Goal: Task Accomplishment & Management: Manage account settings

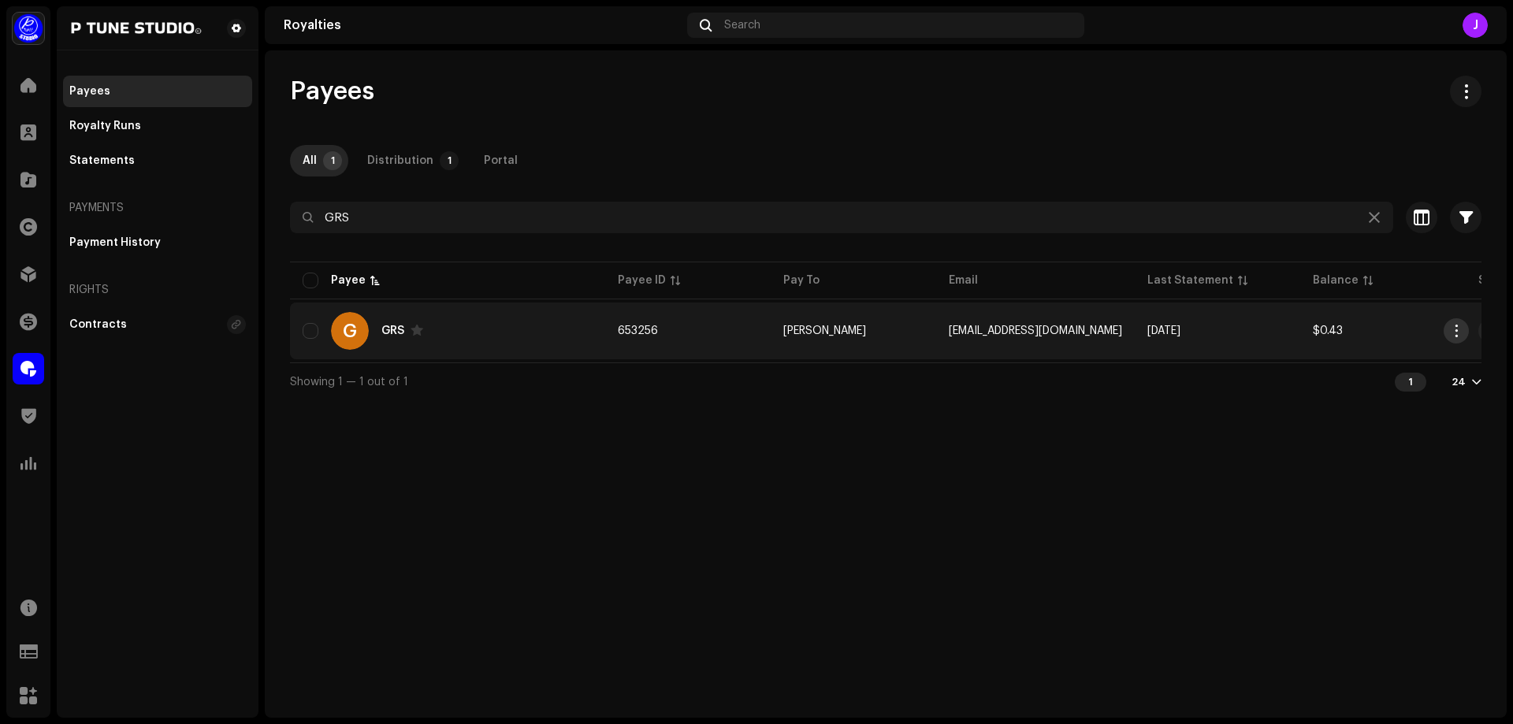
click at [1454, 332] on span "button" at bounding box center [1456, 331] width 12 height 13
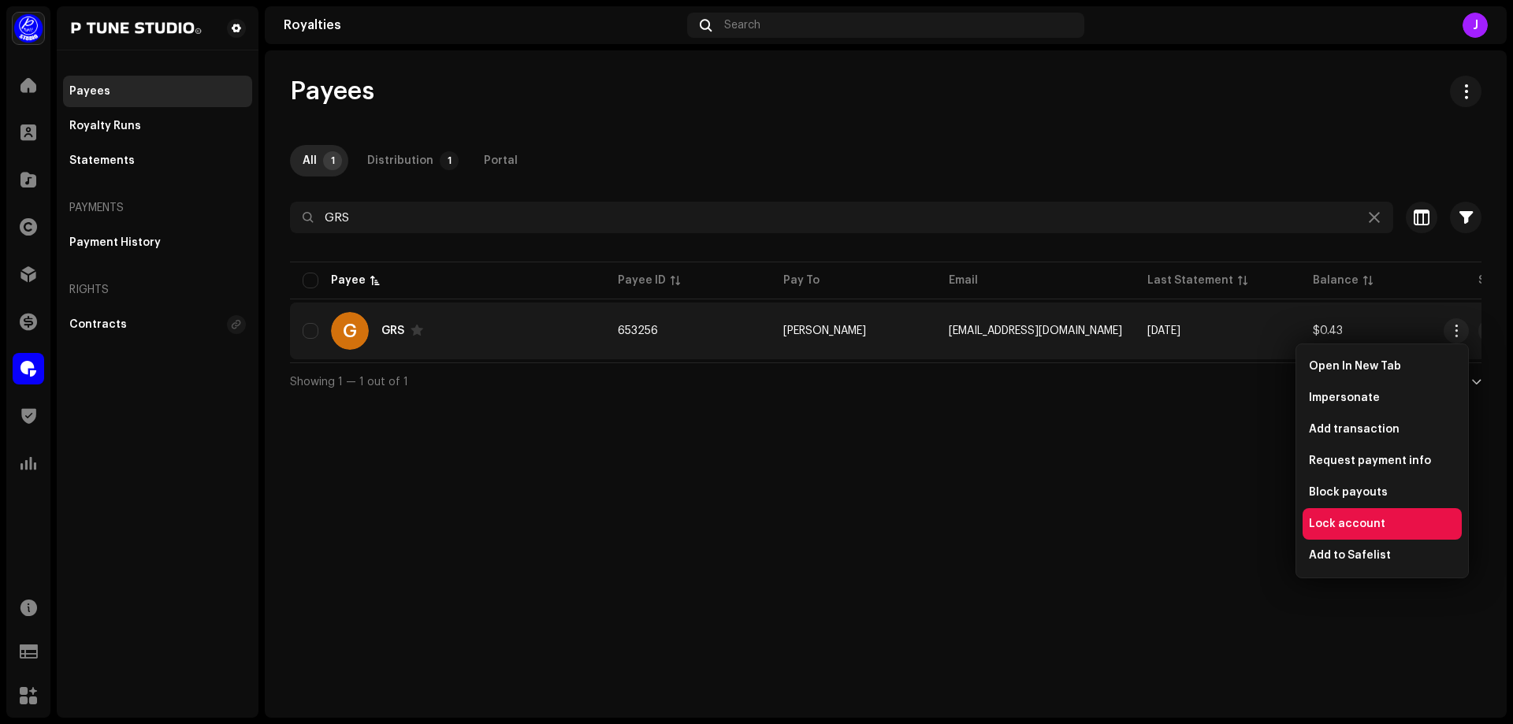
click at [1369, 514] on div "Lock account" at bounding box center [1381, 524] width 159 height 32
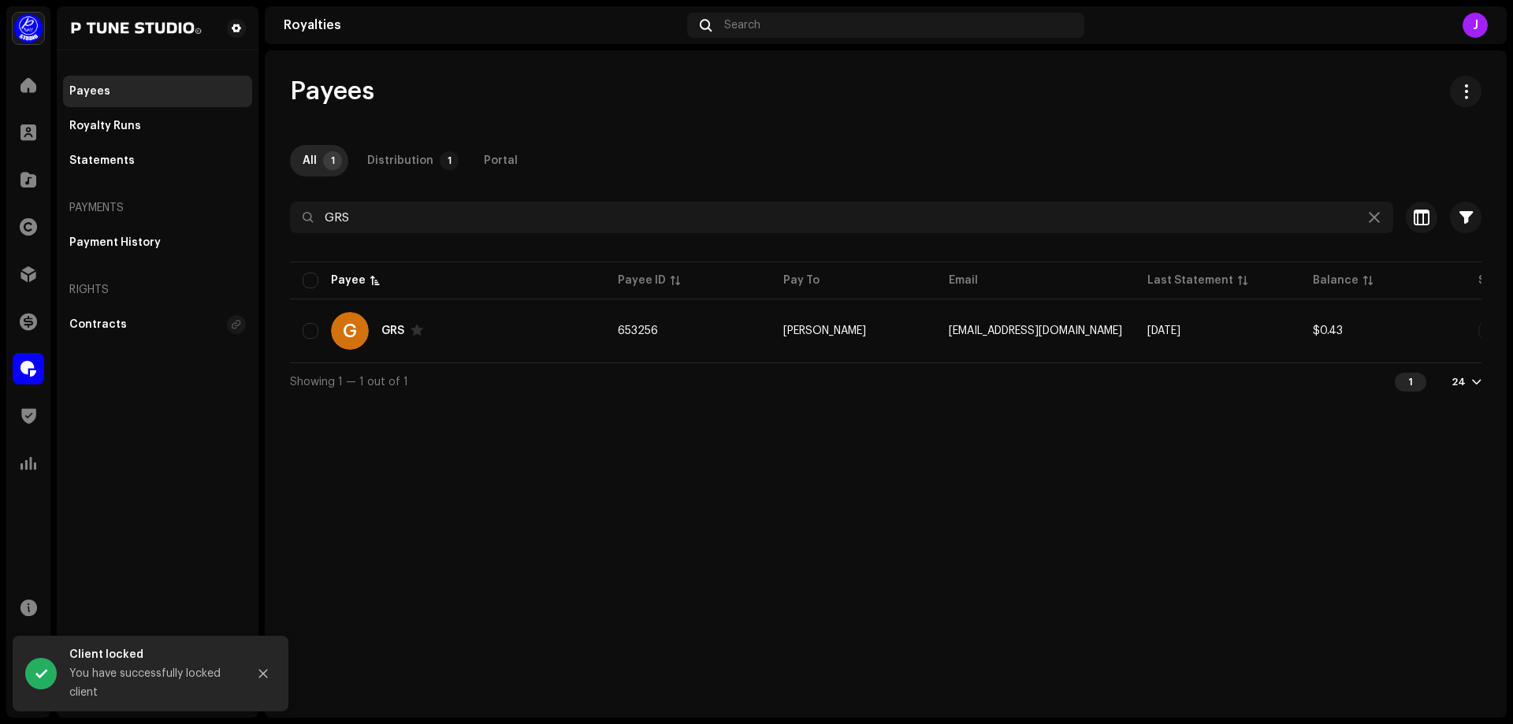
scroll to position [0, 117]
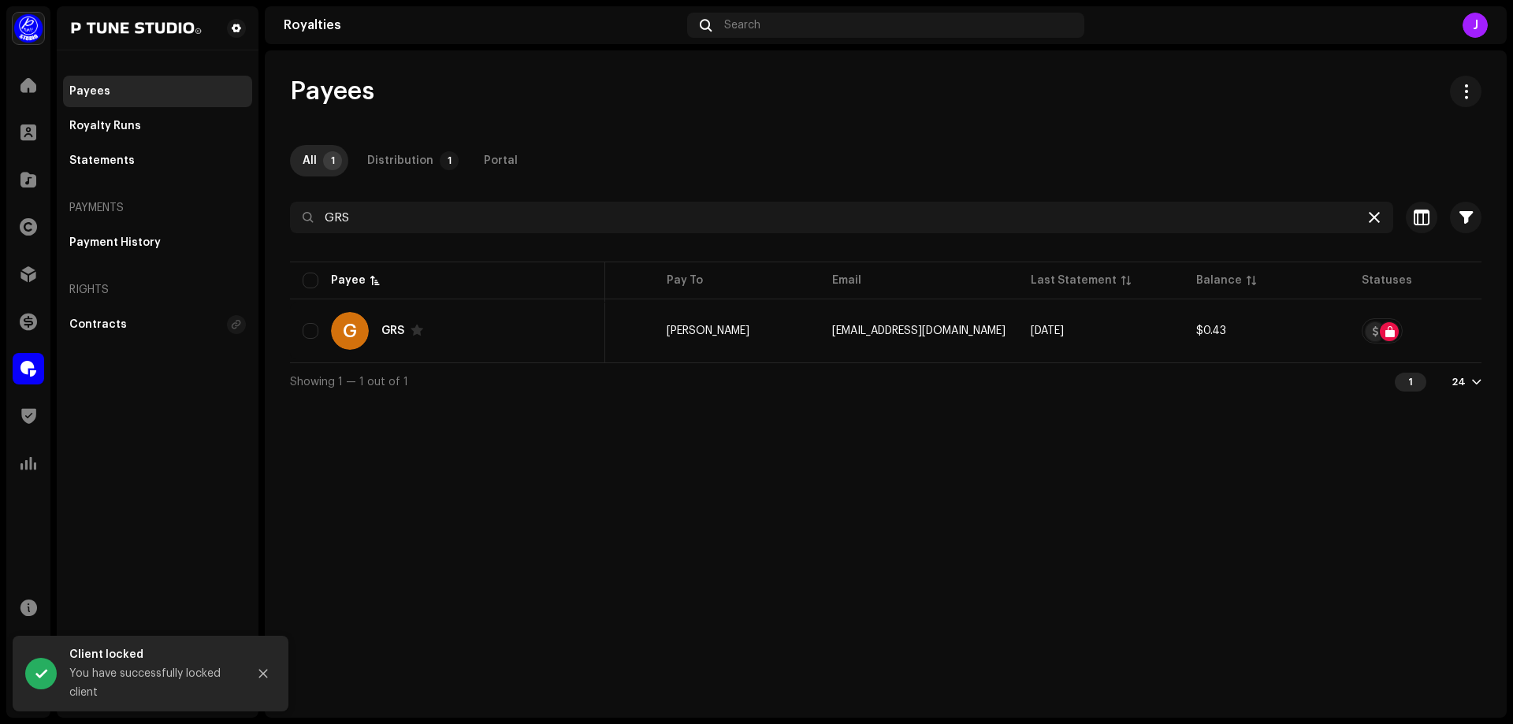
click at [1375, 222] on icon at bounding box center [1373, 217] width 11 height 13
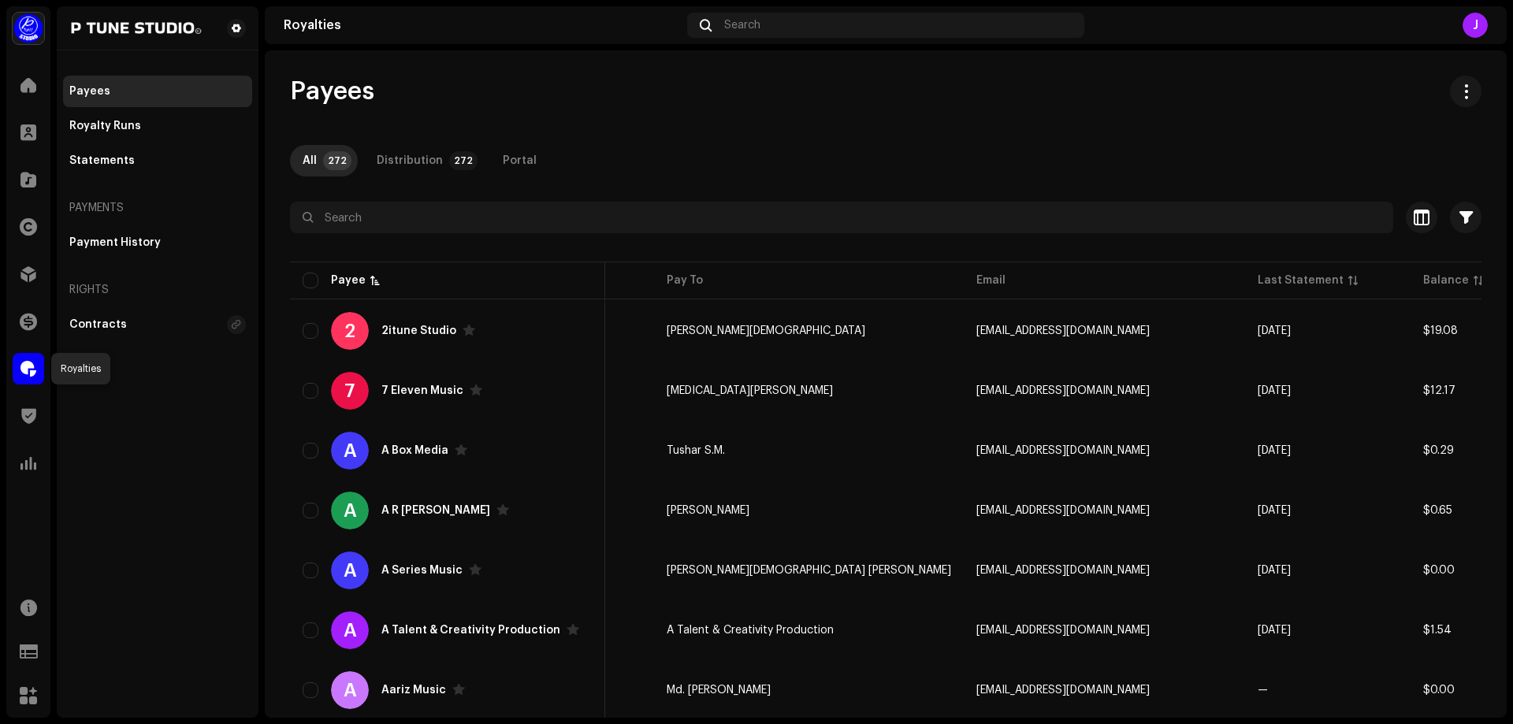
click at [32, 365] on span at bounding box center [28, 368] width 16 height 13
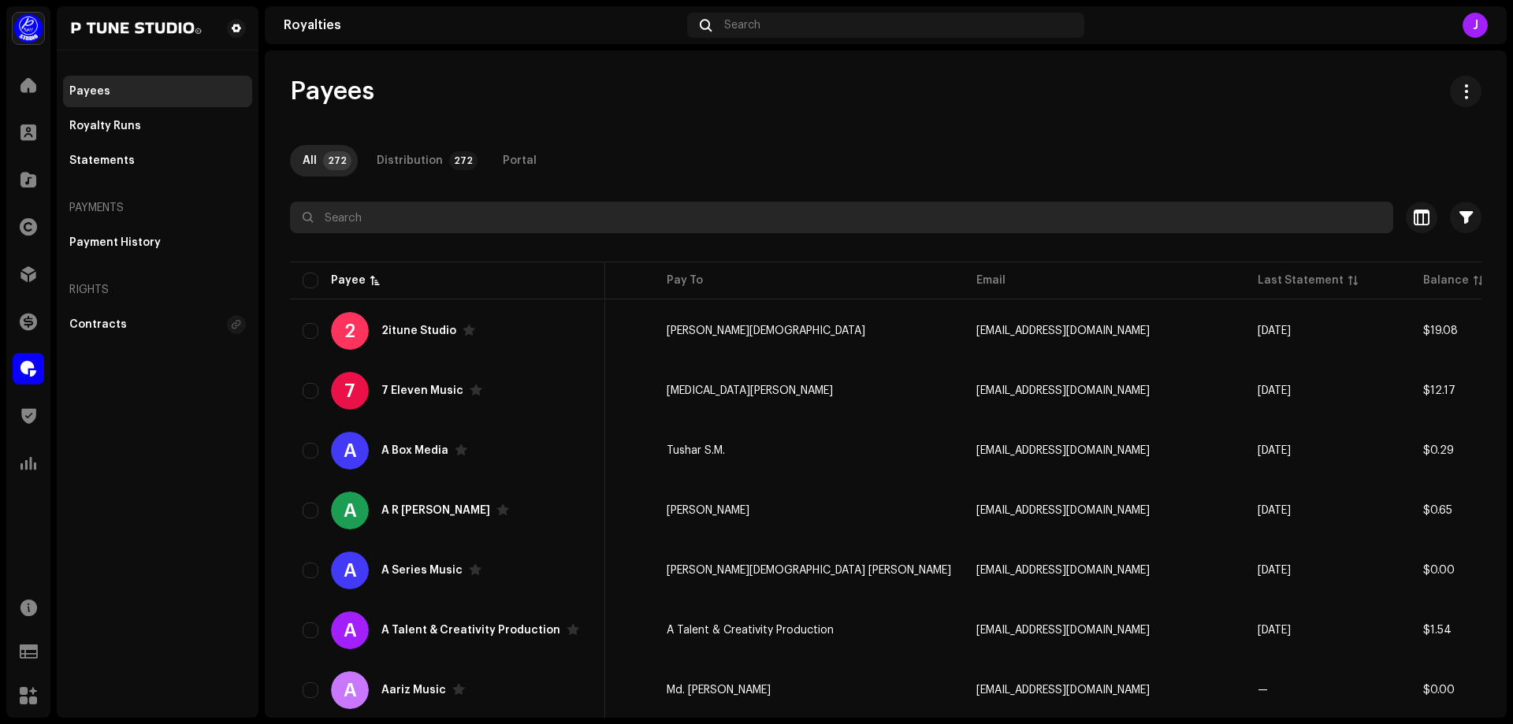
click at [400, 221] on input "text" at bounding box center [841, 218] width 1103 height 32
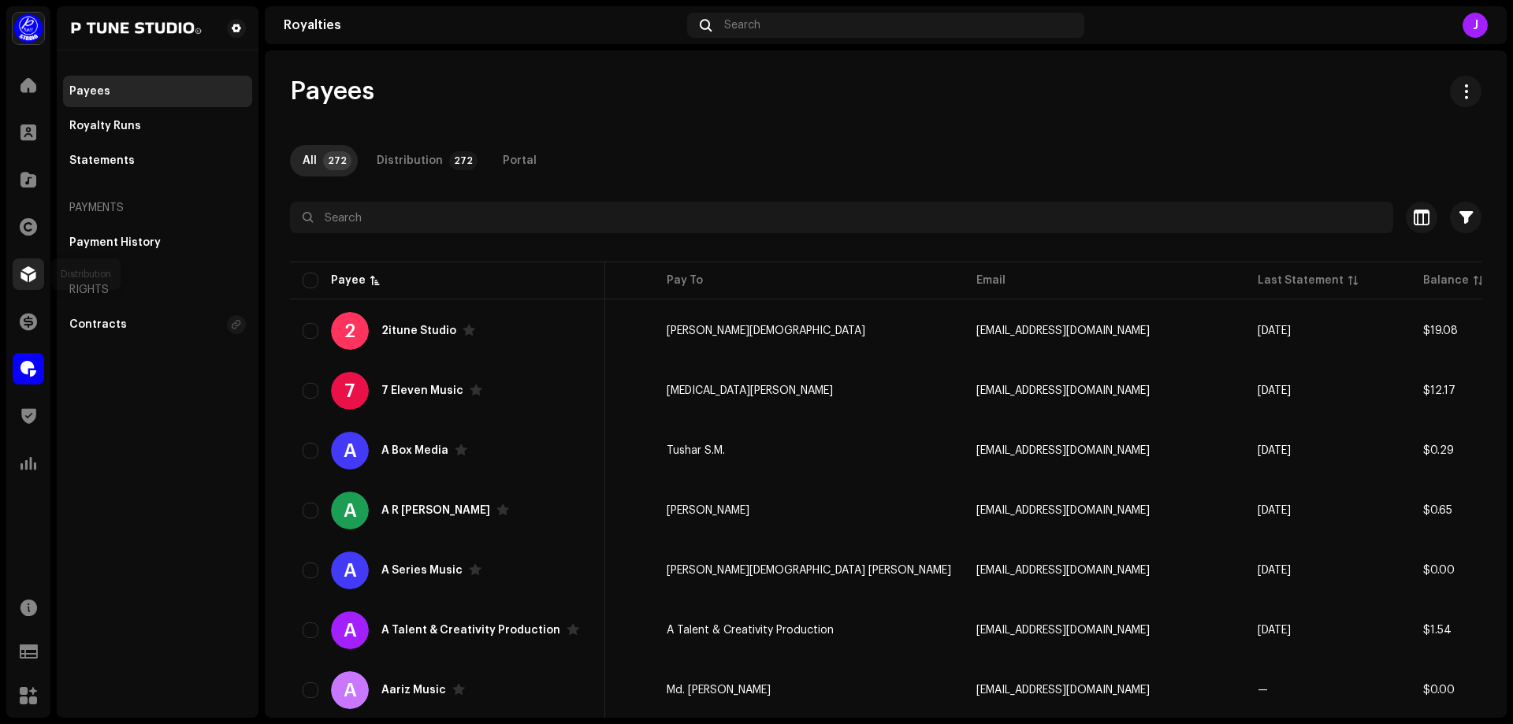
click at [28, 286] on div at bounding box center [29, 274] width 32 height 32
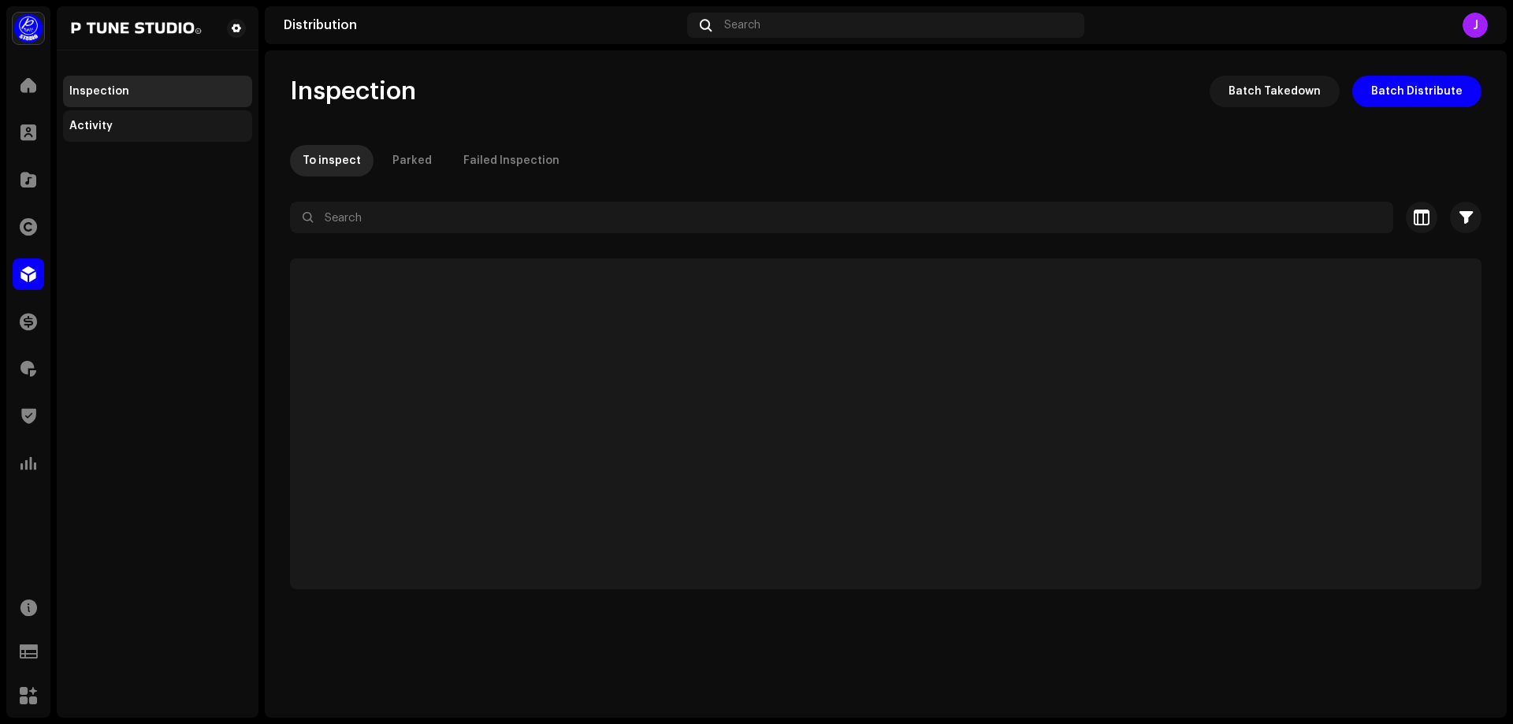
click at [99, 130] on div "Activity" at bounding box center [90, 126] width 43 height 13
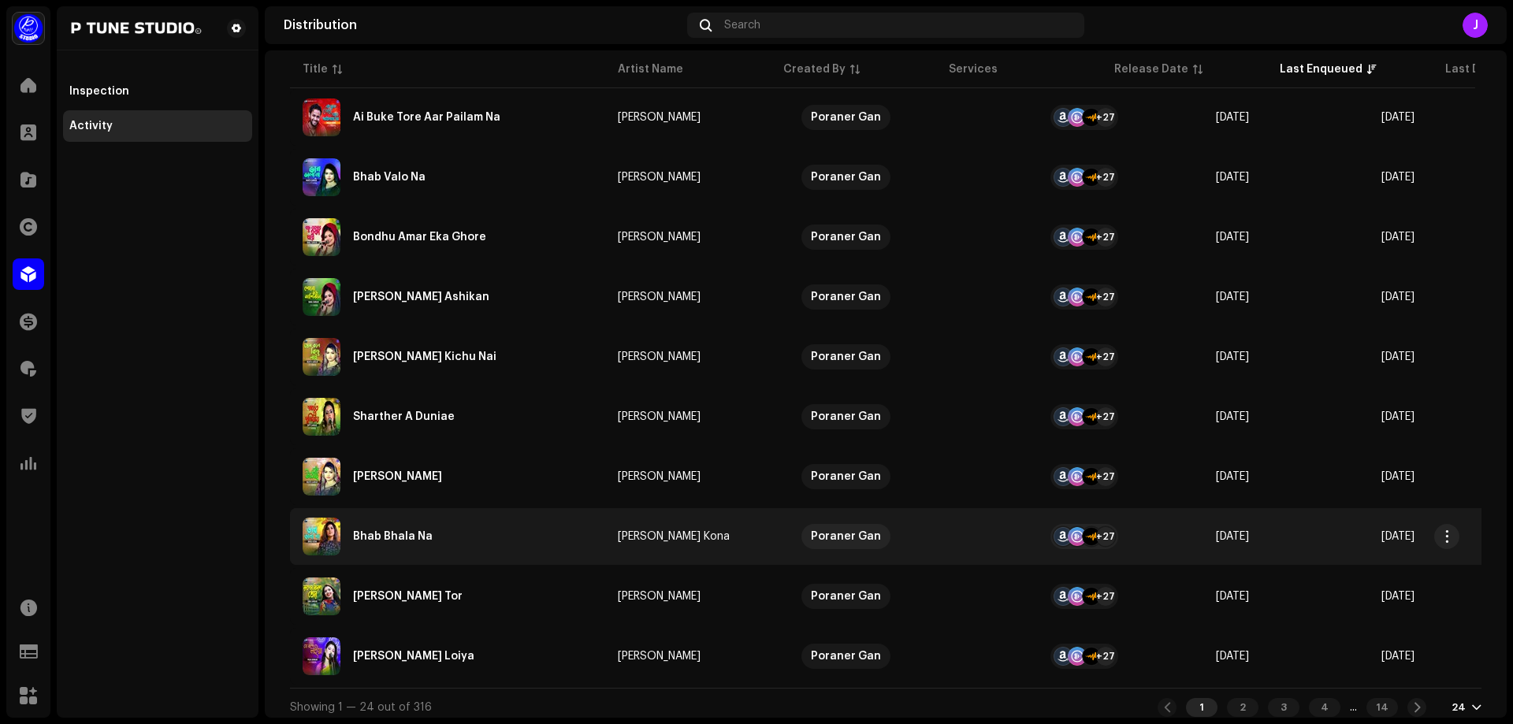
scroll to position [1070, 0]
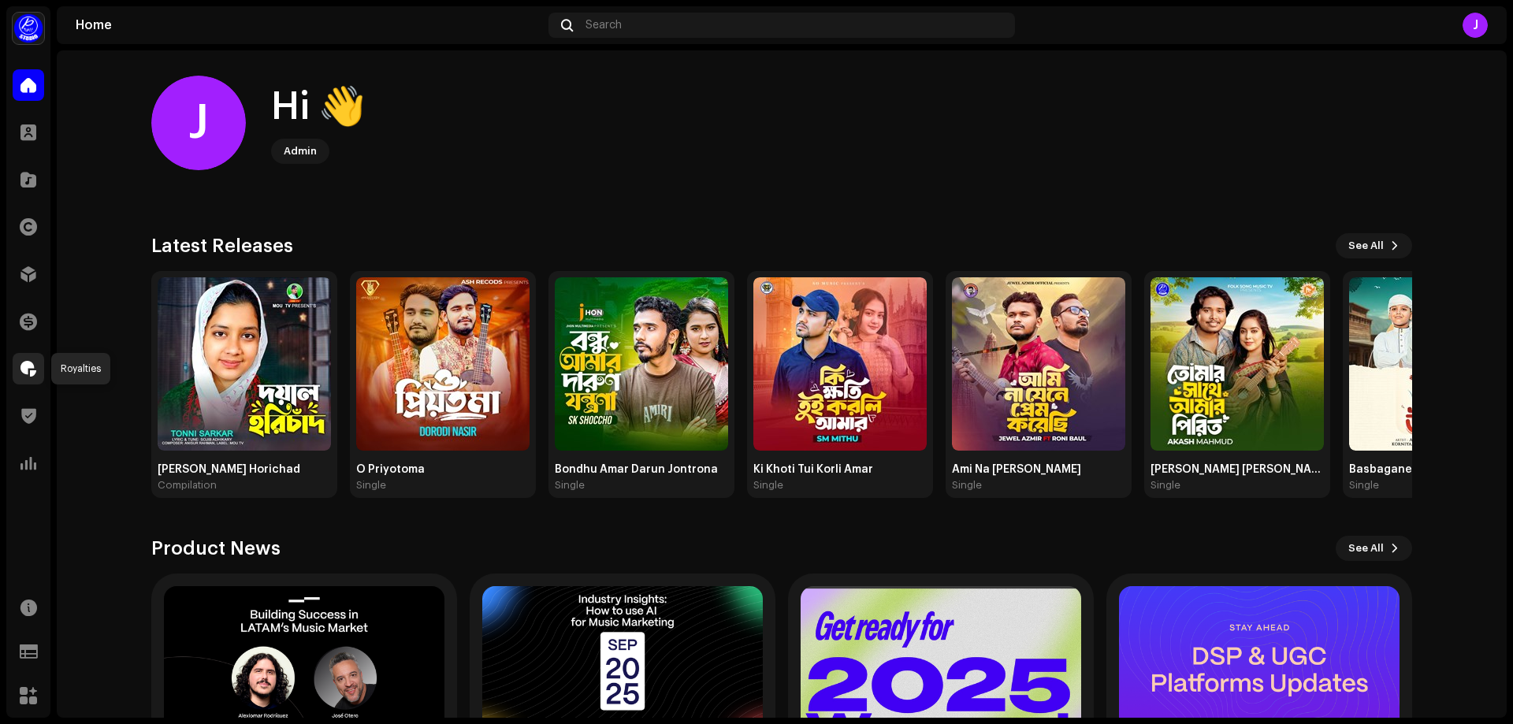
click at [32, 369] on span at bounding box center [28, 368] width 16 height 13
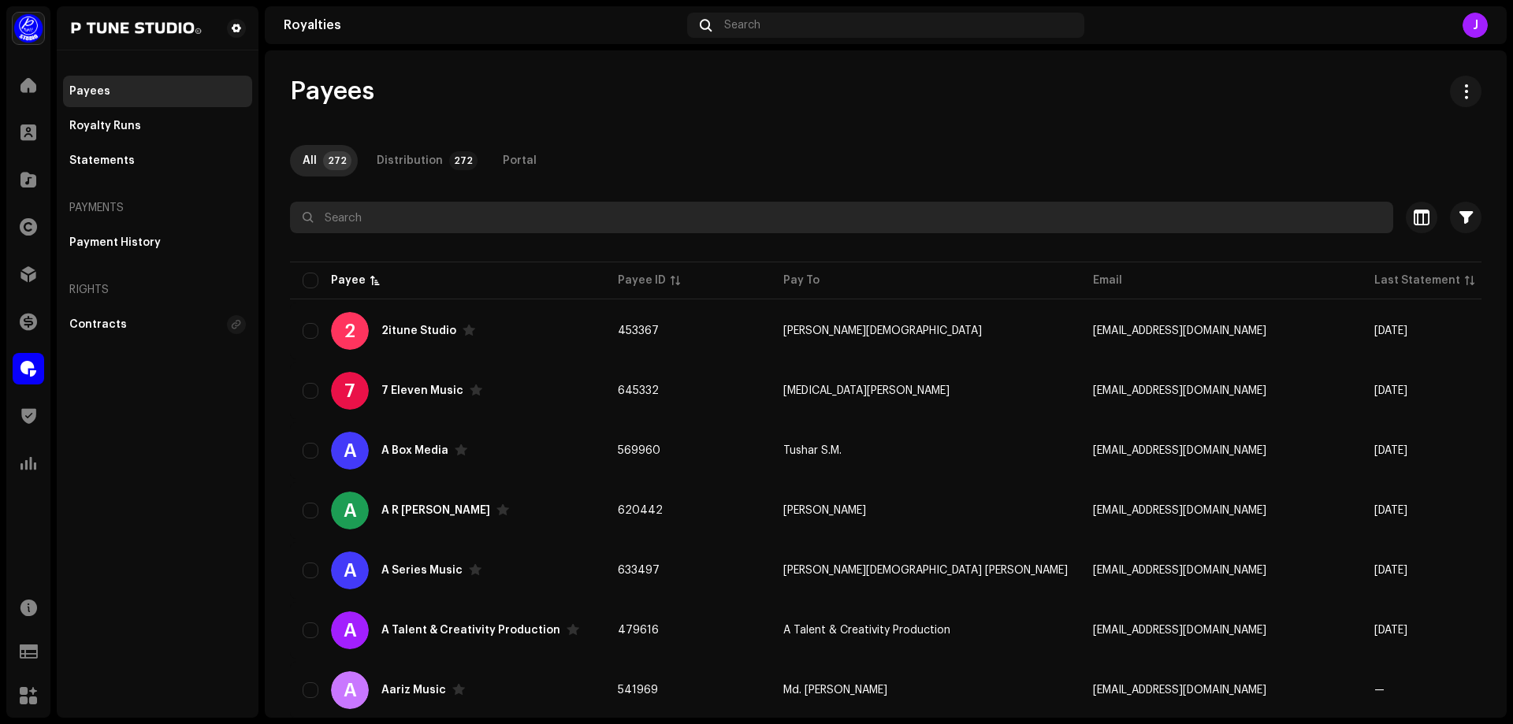
click at [343, 226] on input "text" at bounding box center [841, 218] width 1103 height 32
paste input "Faith Tune"
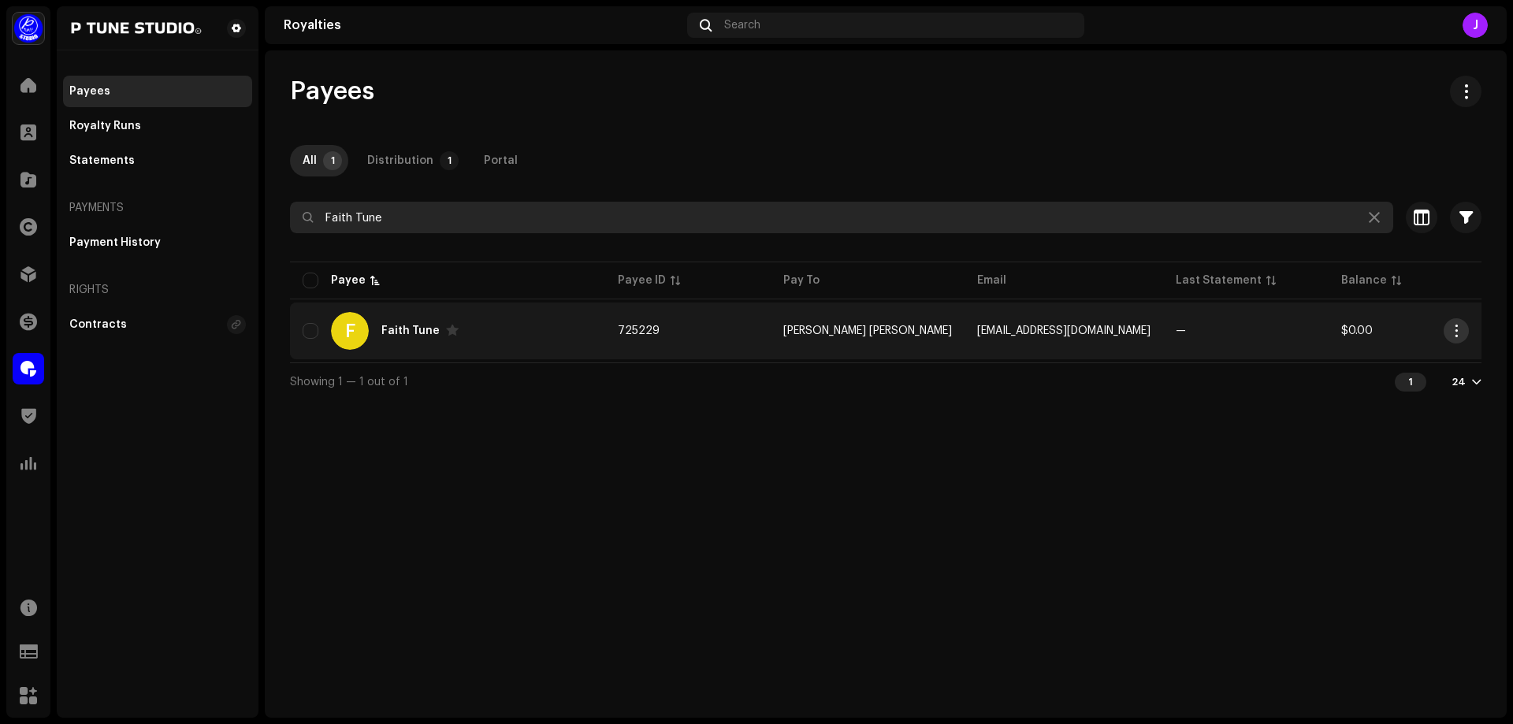
type input "Faith Tune"
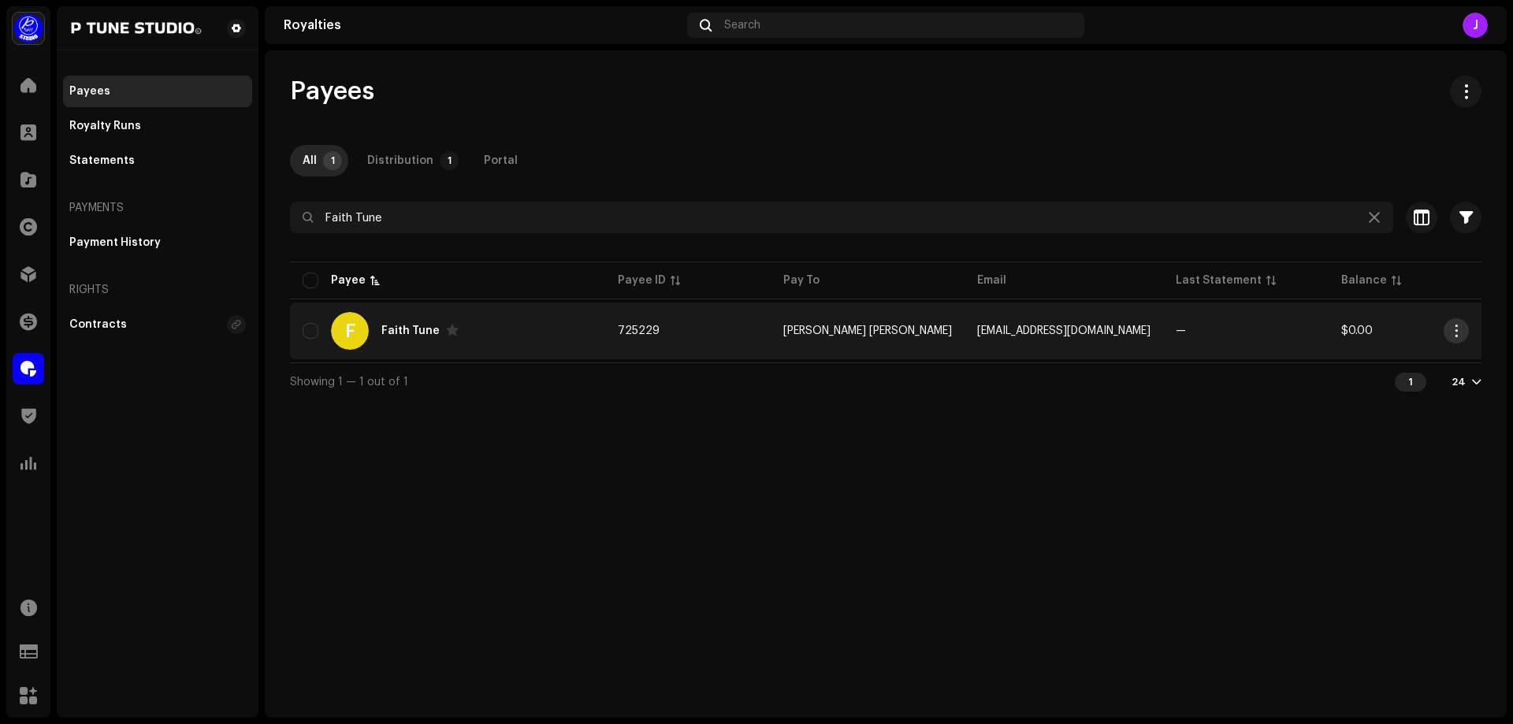
click at [1455, 330] on span "button" at bounding box center [1456, 331] width 12 height 13
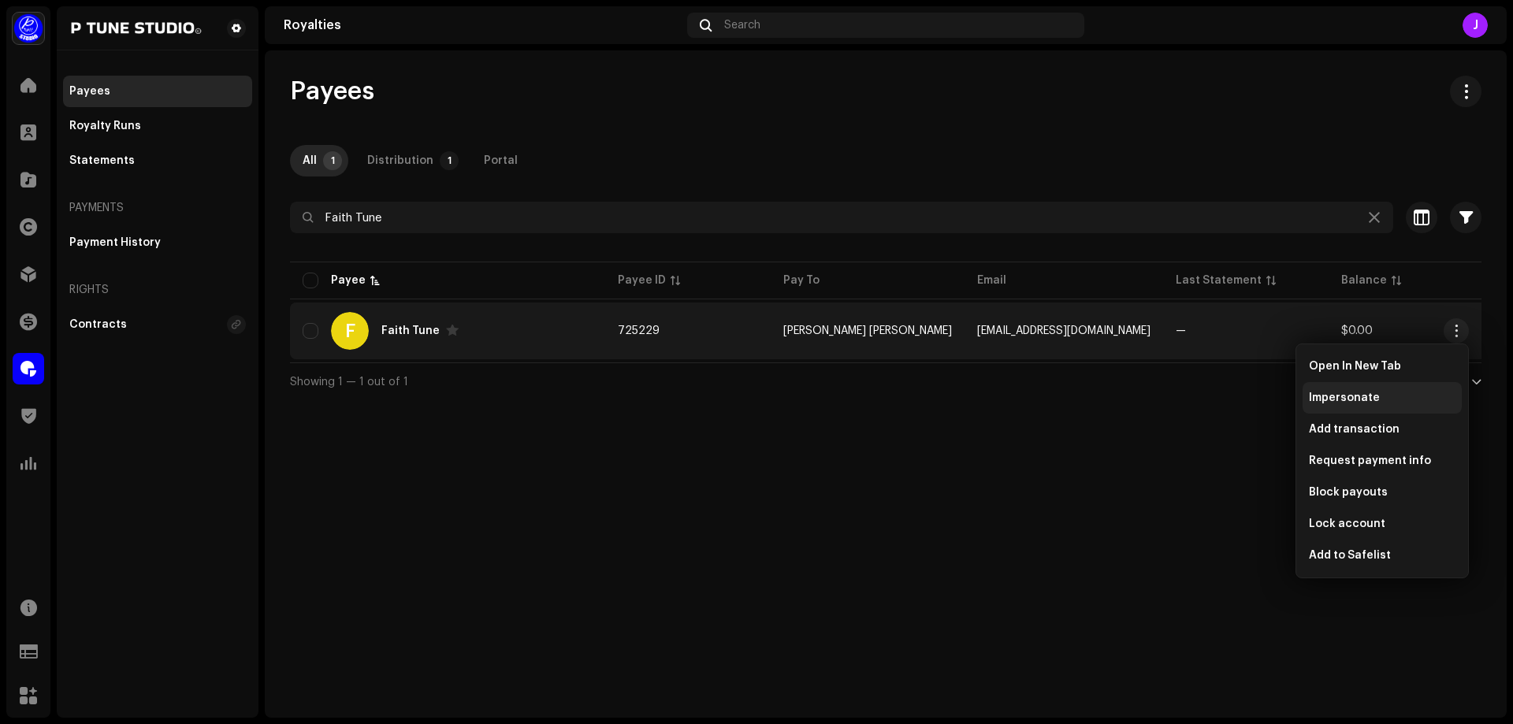
click at [1346, 399] on span "Impersonate" at bounding box center [1343, 398] width 71 height 13
